Goal: Information Seeking & Learning: Understand process/instructions

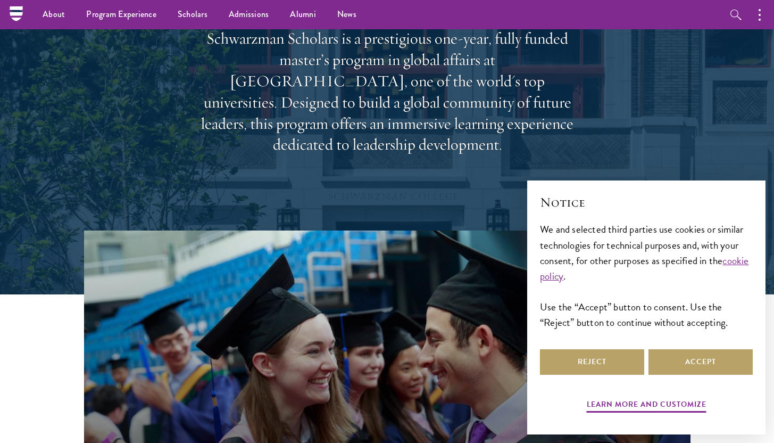
scroll to position [88, 0]
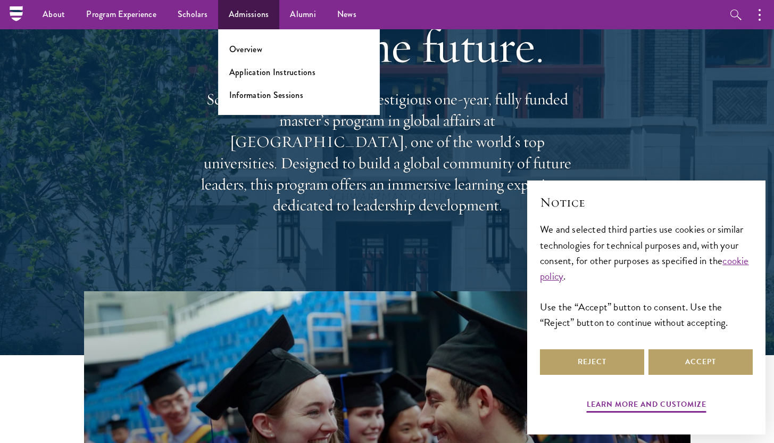
click at [238, 43] on ul "Overview Application Instructions Information Sessions" at bounding box center [299, 72] width 162 height 86
click at [238, 48] on link "Overview" at bounding box center [245, 49] width 33 height 12
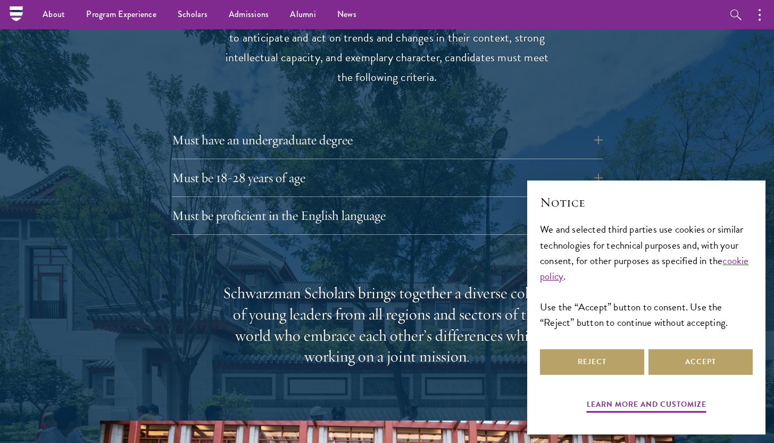
scroll to position [1437, 0]
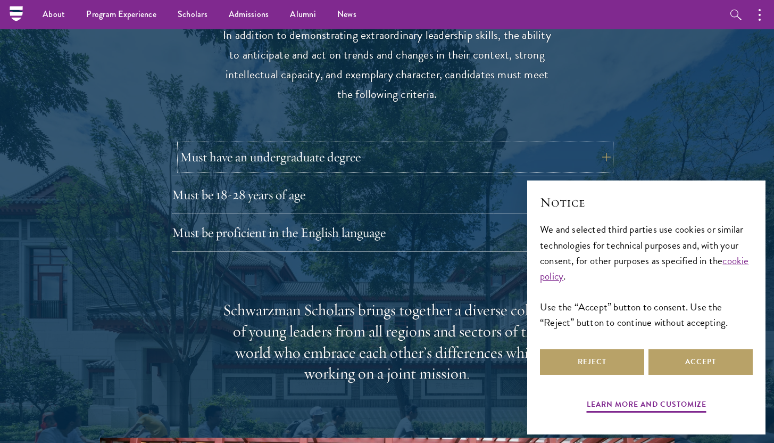
click at [239, 144] on button "Must have an undergraduate degree" at bounding box center [395, 157] width 431 height 26
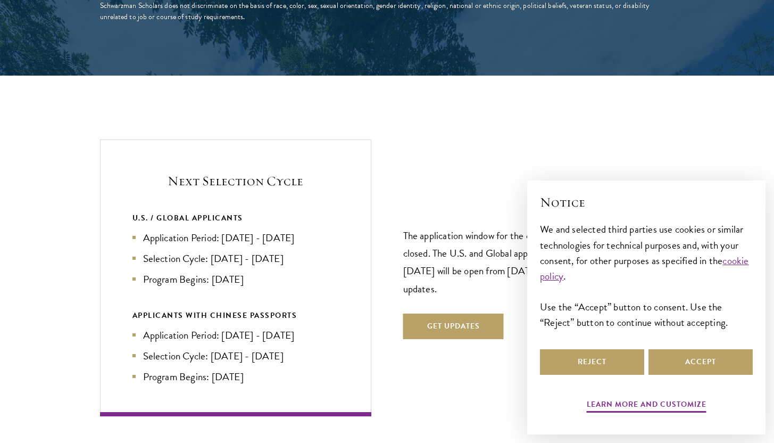
scroll to position [2329, 0]
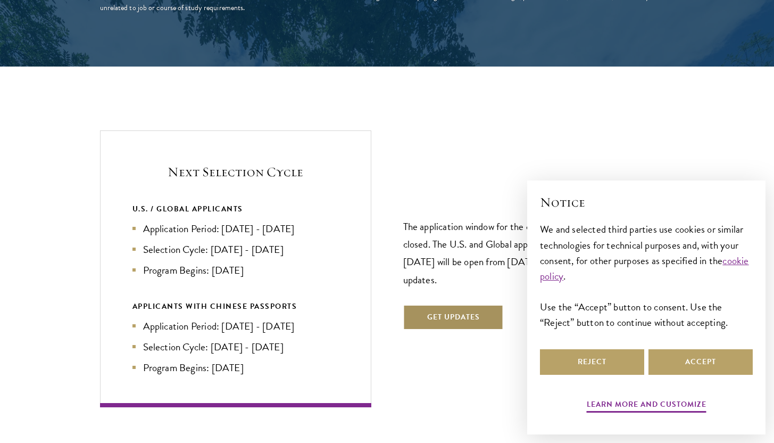
click at [431, 304] on button "Get Updates" at bounding box center [453, 317] width 101 height 26
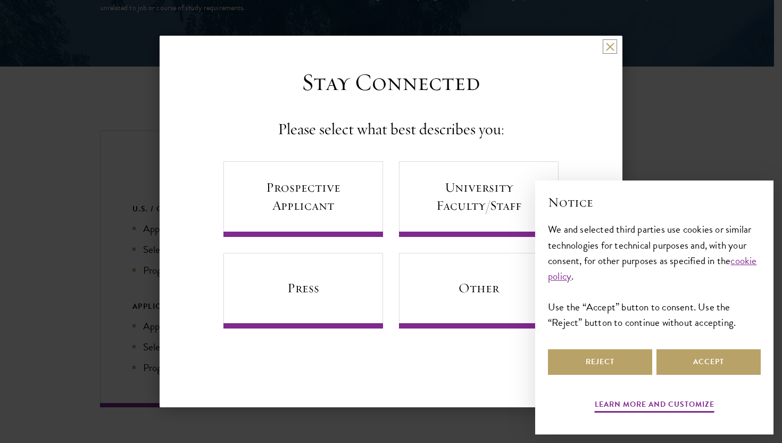
click at [613, 49] on button at bounding box center [610, 46] width 9 height 9
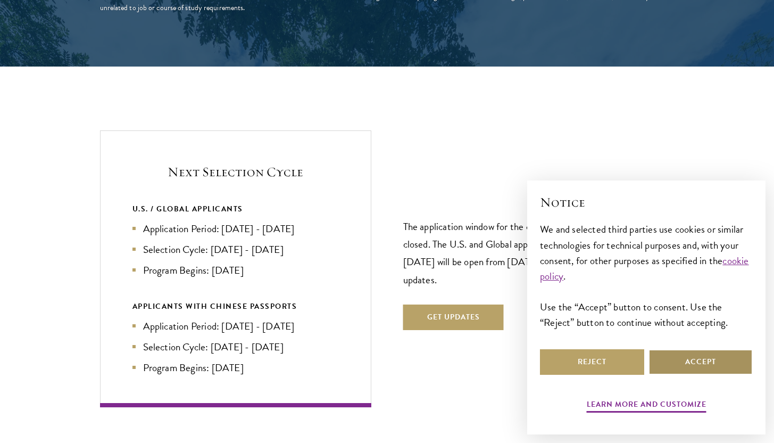
click at [678, 367] on button "Accept" at bounding box center [701, 362] width 104 height 26
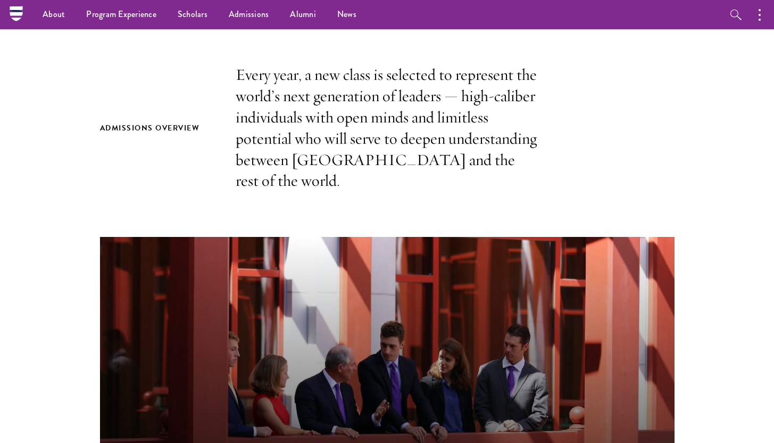
scroll to position [128, 0]
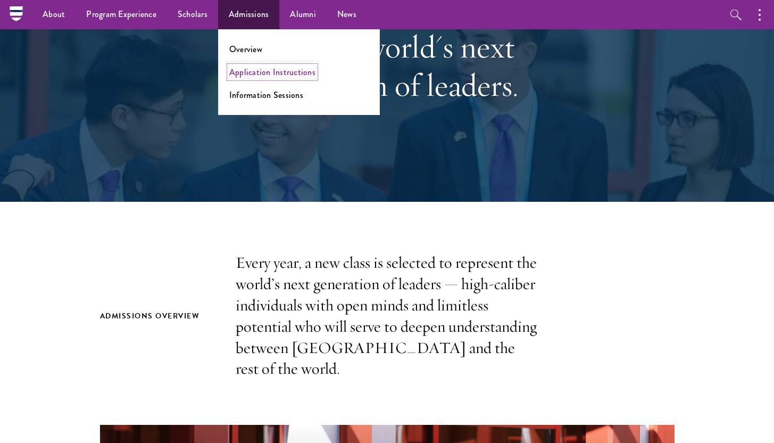
click at [248, 76] on link "Application Instructions" at bounding box center [272, 72] width 86 height 12
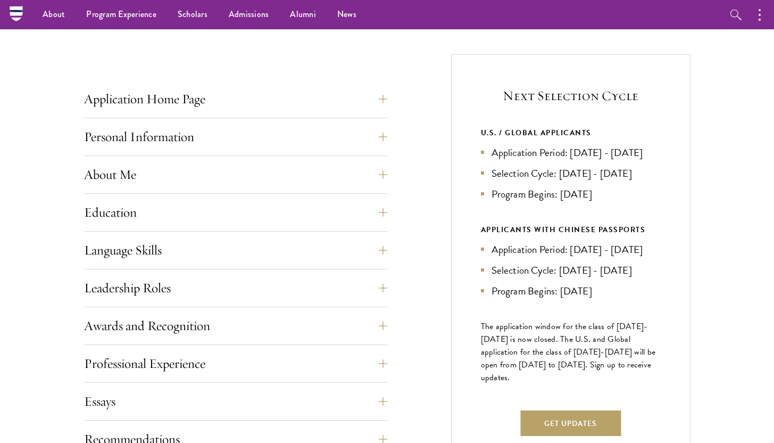
scroll to position [375, 0]
click at [314, 100] on button "Application Home Page" at bounding box center [243, 100] width 303 height 26
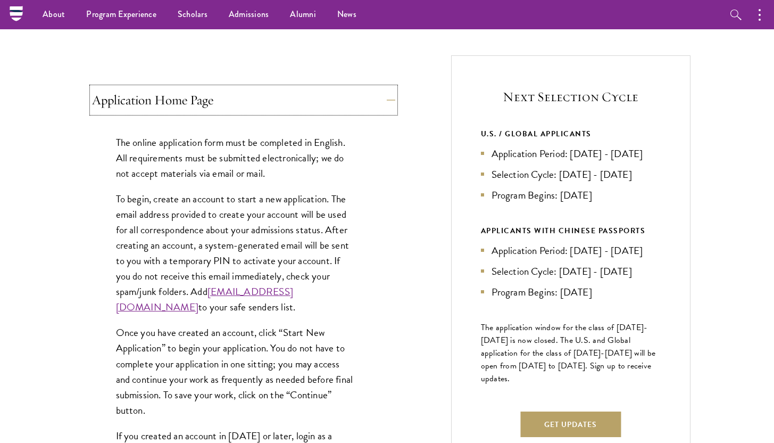
click at [296, 102] on button "Application Home Page" at bounding box center [243, 100] width 303 height 26
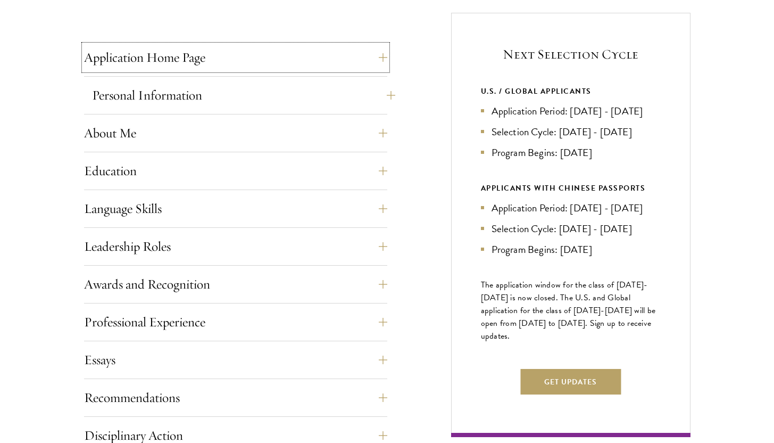
scroll to position [421, 0]
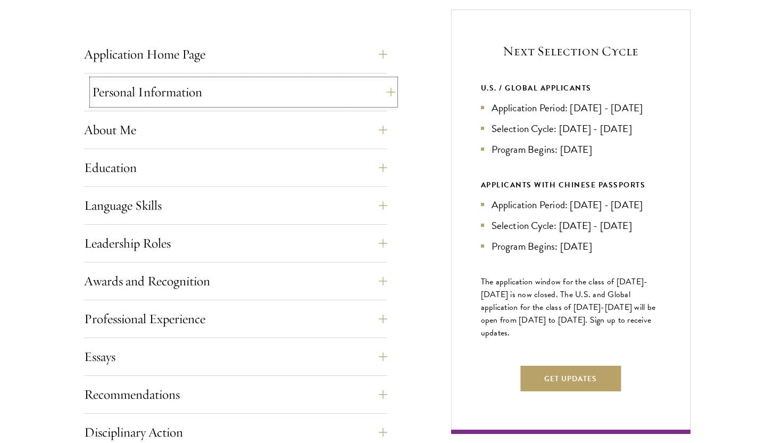
click at [246, 97] on button "Personal Information" at bounding box center [243, 92] width 303 height 26
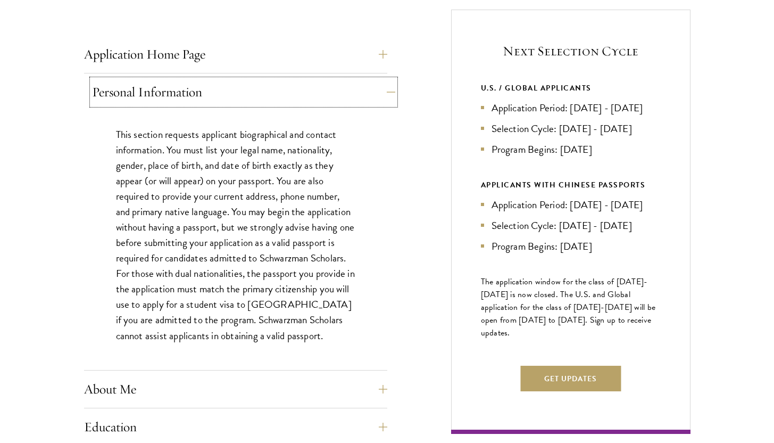
click at [246, 97] on button "Personal Information" at bounding box center [243, 92] width 303 height 26
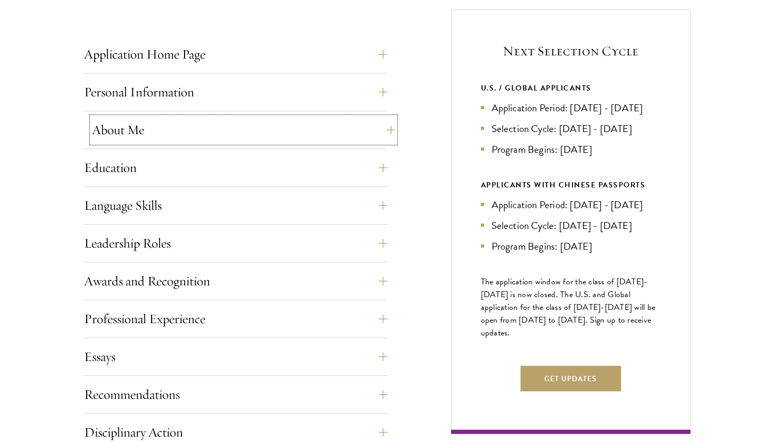
click at [184, 138] on button "About Me" at bounding box center [243, 130] width 303 height 26
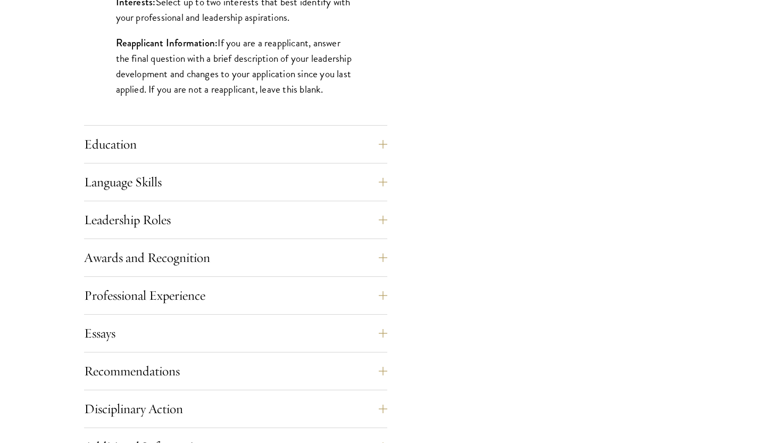
scroll to position [1013, 0]
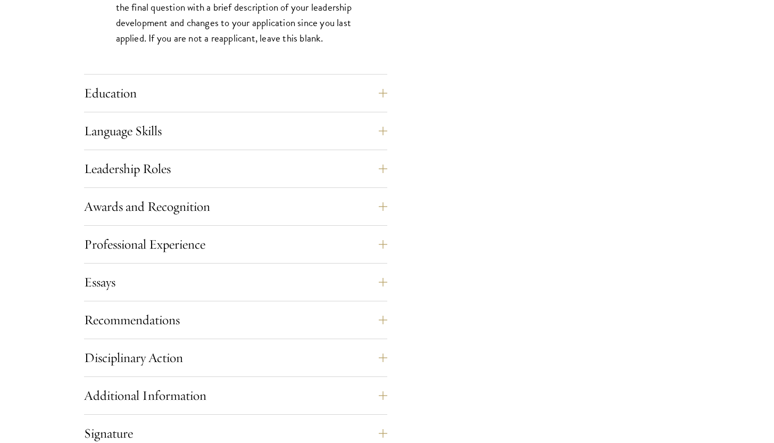
click at [163, 110] on div "Education List only undergraduate and graduate degrees completed (or on track t…" at bounding box center [235, 96] width 303 height 32
click at [149, 101] on button "Education" at bounding box center [243, 93] width 303 height 26
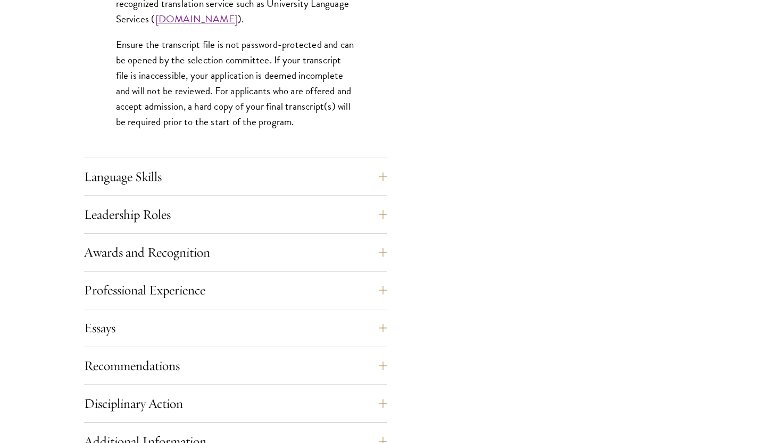
scroll to position [1749, 0]
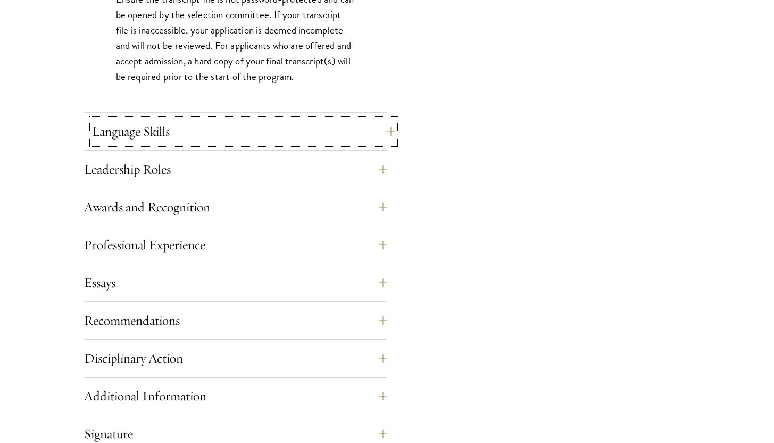
click at [152, 120] on button "Language Skills" at bounding box center [243, 132] width 303 height 26
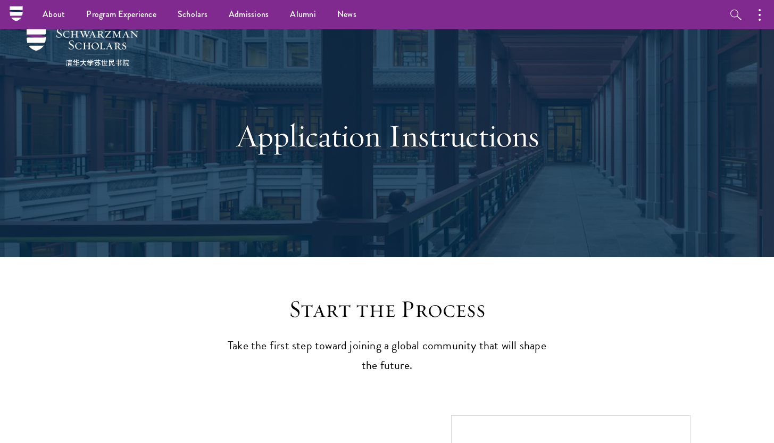
scroll to position [15, 0]
